Goal: Navigation & Orientation: Find specific page/section

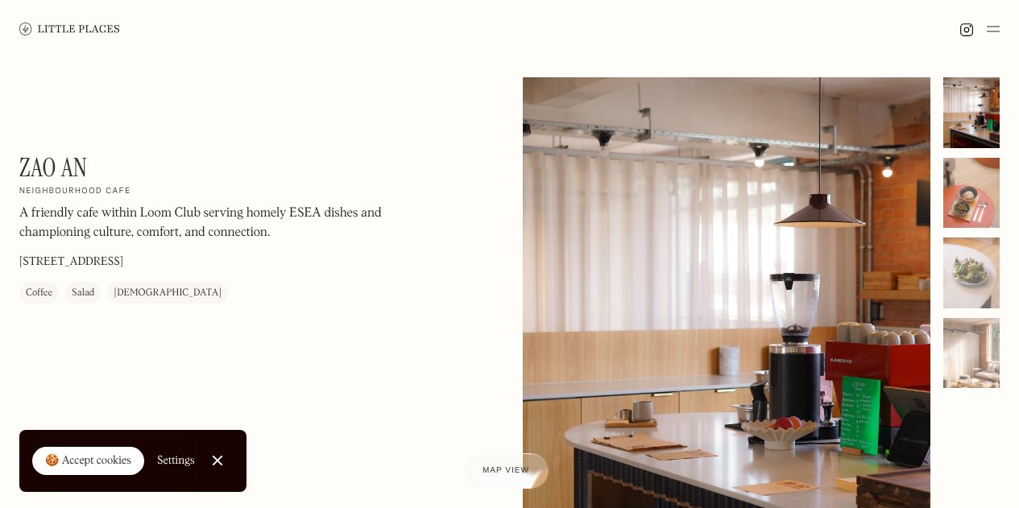
click at [987, 163] on div at bounding box center [971, 193] width 56 height 71
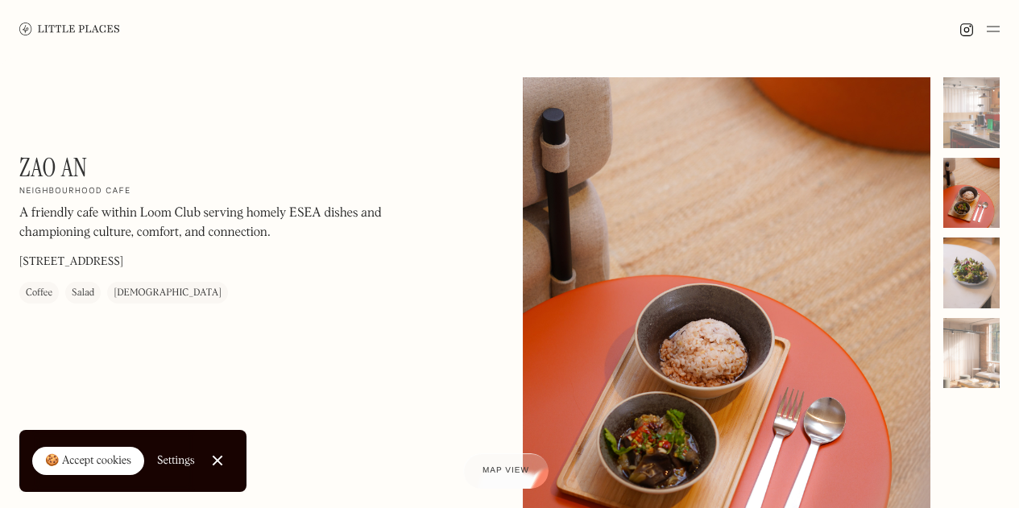
click at [980, 263] on div at bounding box center [971, 273] width 56 height 71
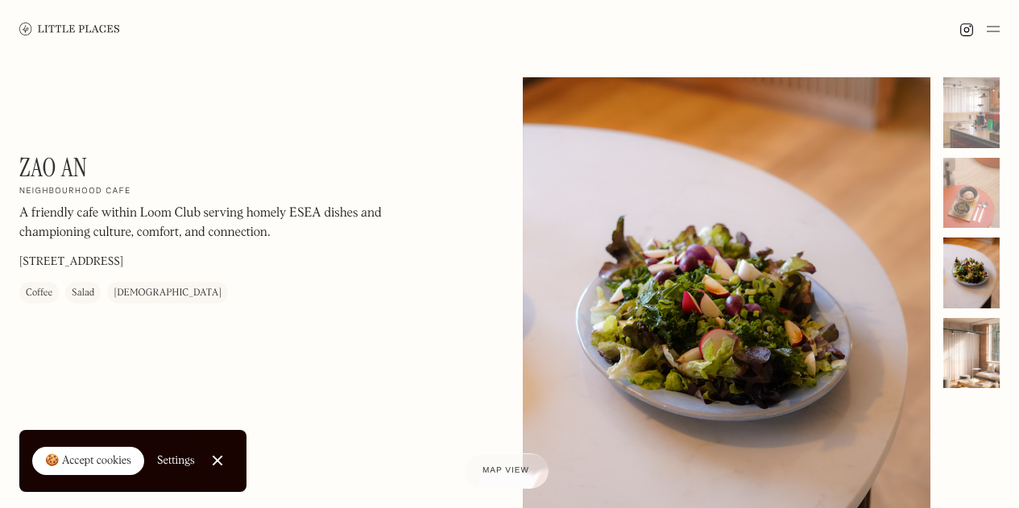
click at [976, 334] on div at bounding box center [971, 353] width 56 height 71
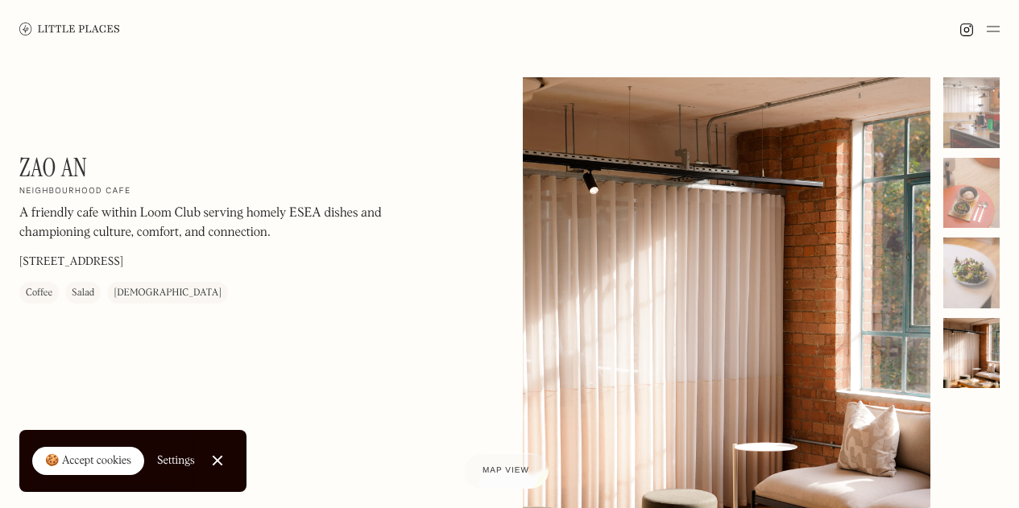
click at [56, 29] on img at bounding box center [69, 29] width 101 height 12
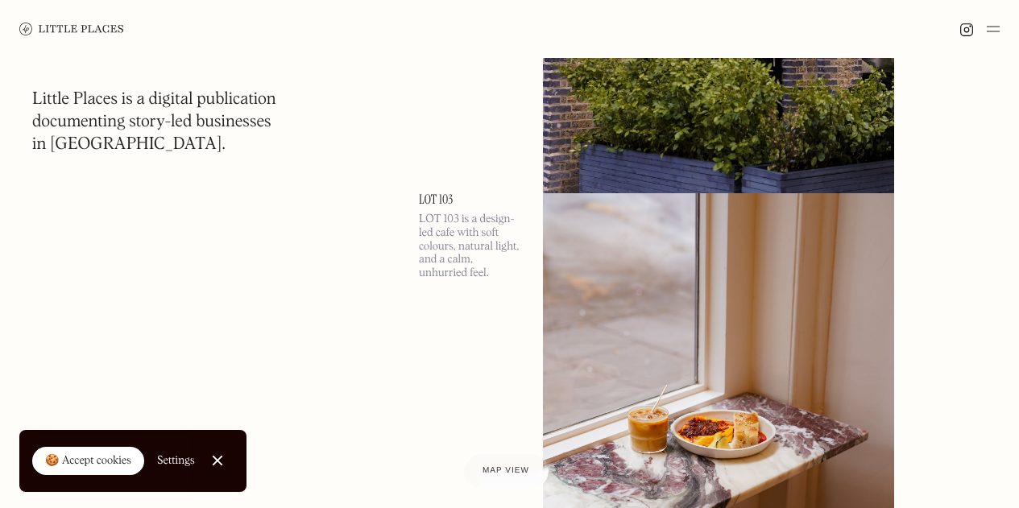
scroll to position [5076, 0]
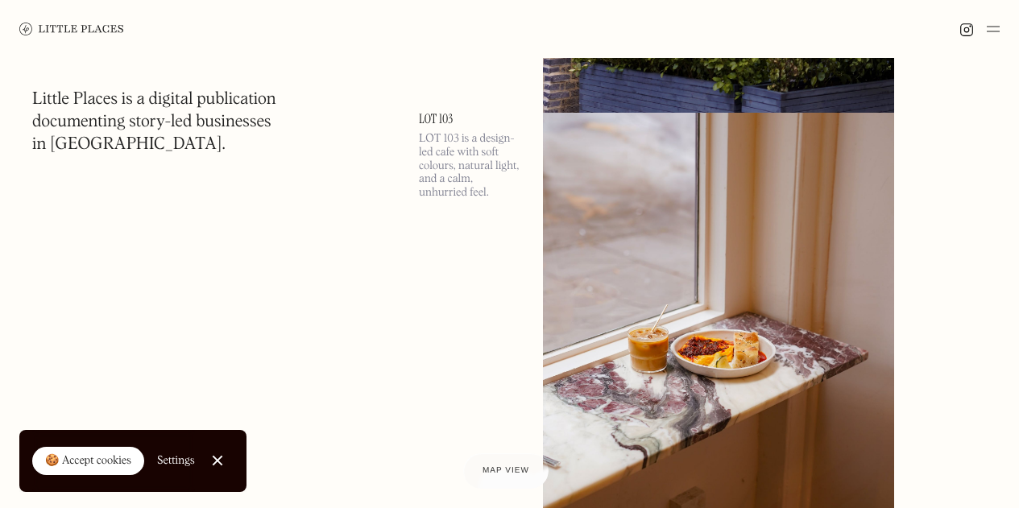
click at [993, 33] on img at bounding box center [993, 28] width 13 height 19
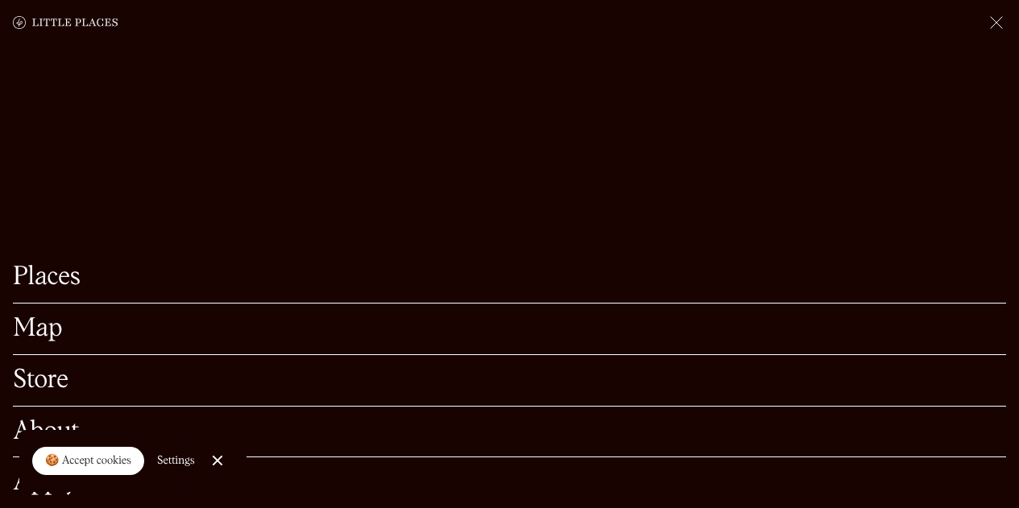
scroll to position [5156, 0]
click at [71, 368] on link "Store" at bounding box center [509, 380] width 993 height 25
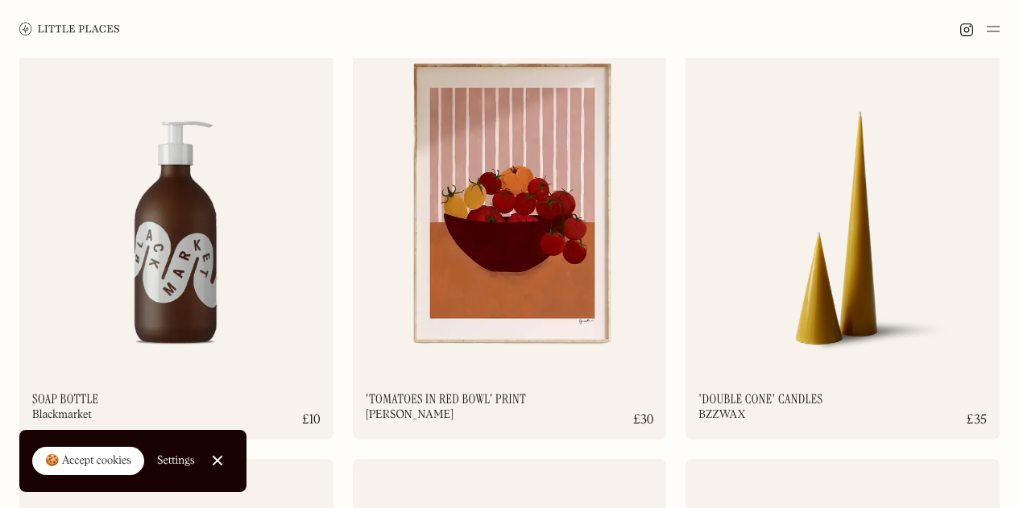
scroll to position [6123, 0]
